Goal: Information Seeking & Learning: Learn about a topic

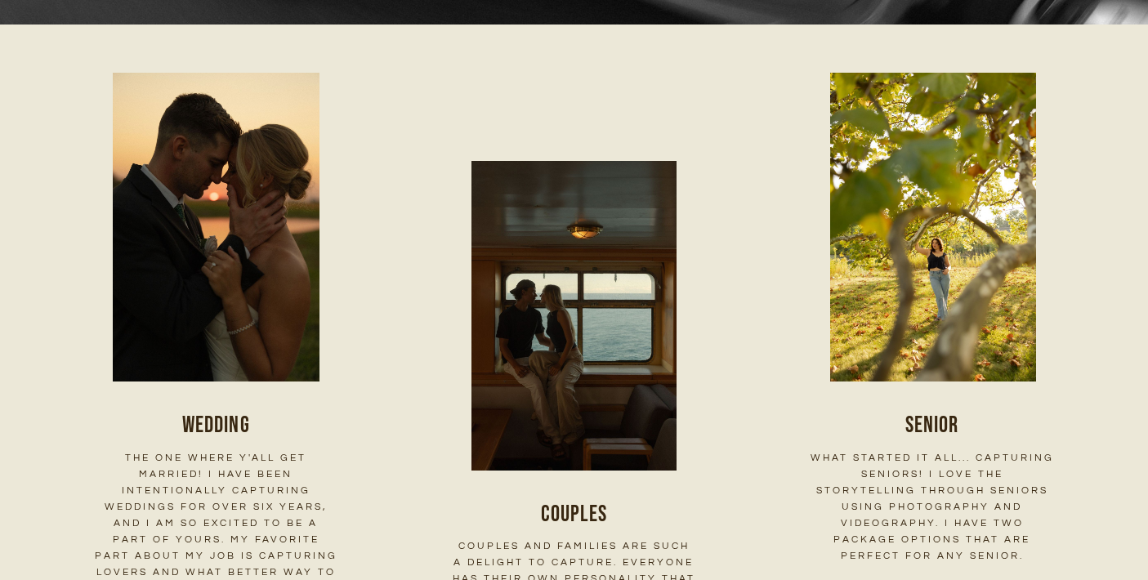
scroll to position [2077, 0]
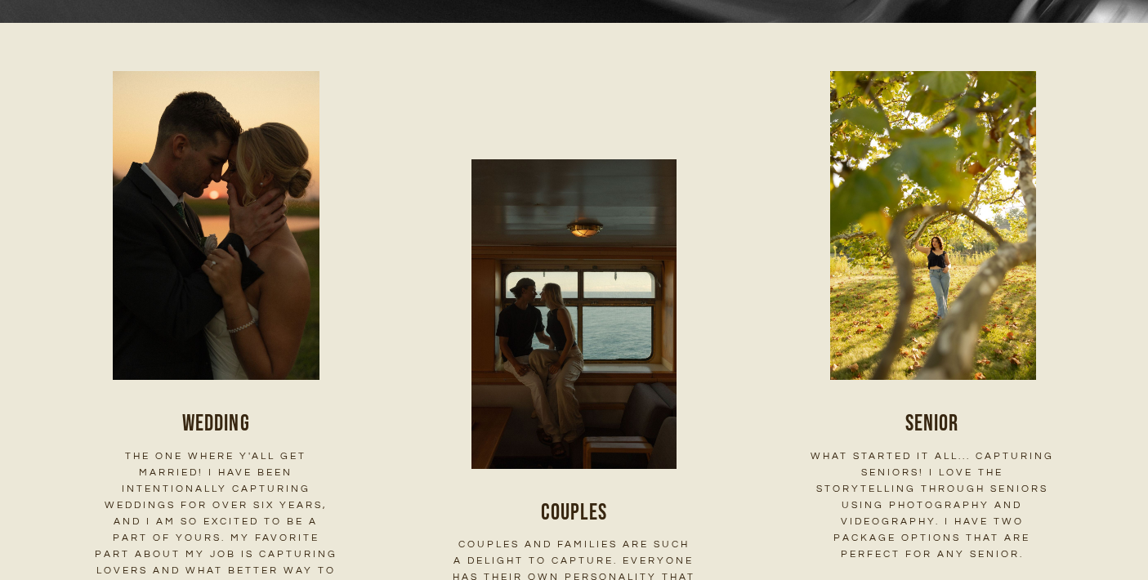
click at [293, 253] on img at bounding box center [215, 225] width 309 height 309
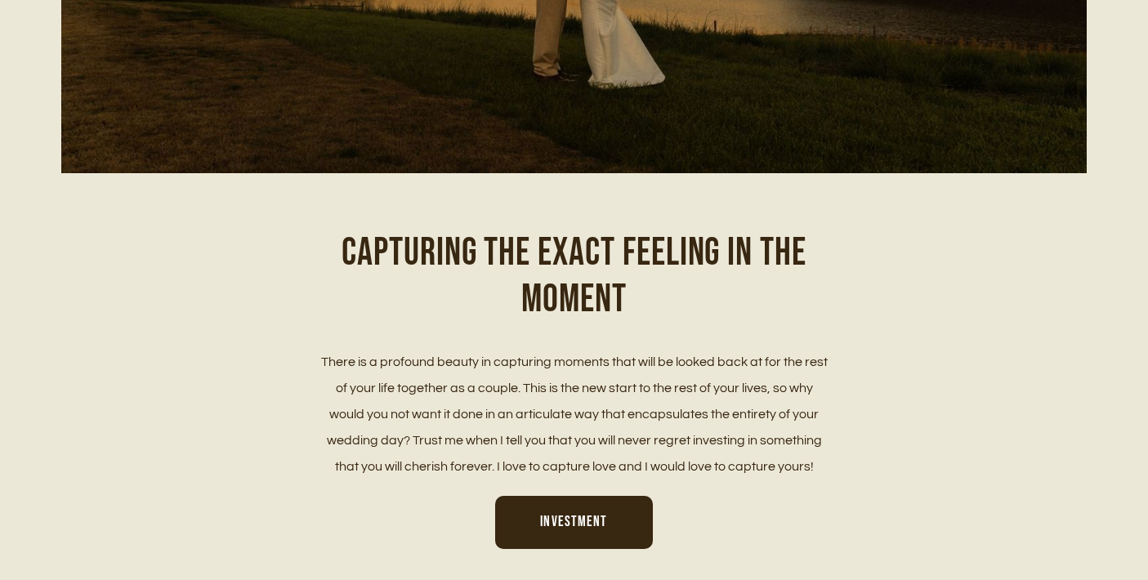
scroll to position [604, 0]
click at [559, 514] on span "Investment" at bounding box center [573, 521] width 67 height 17
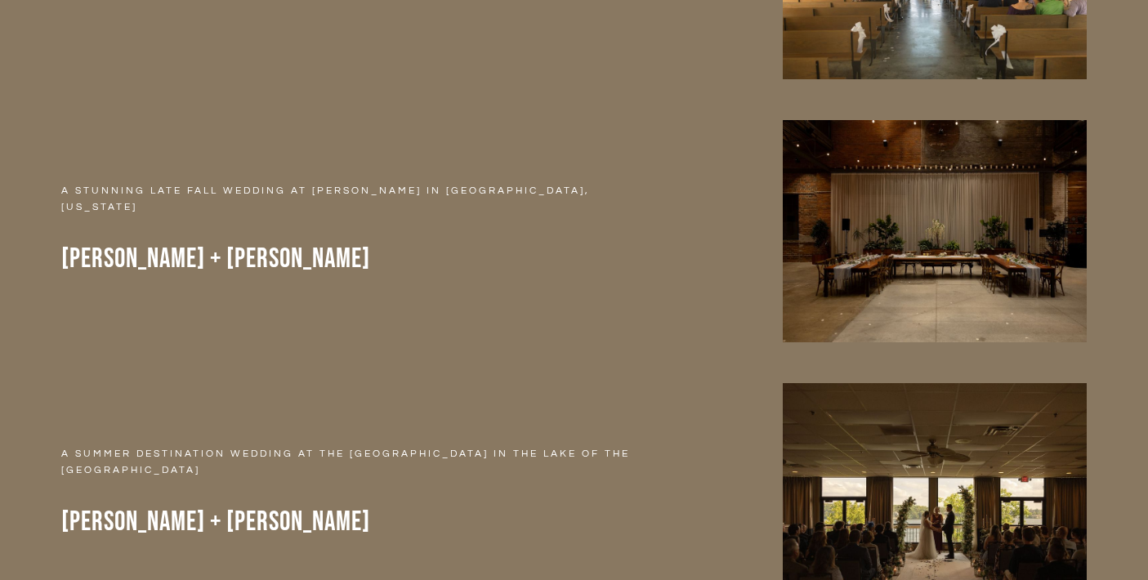
scroll to position [6268, 0]
